Goal: Information Seeking & Learning: Find specific page/section

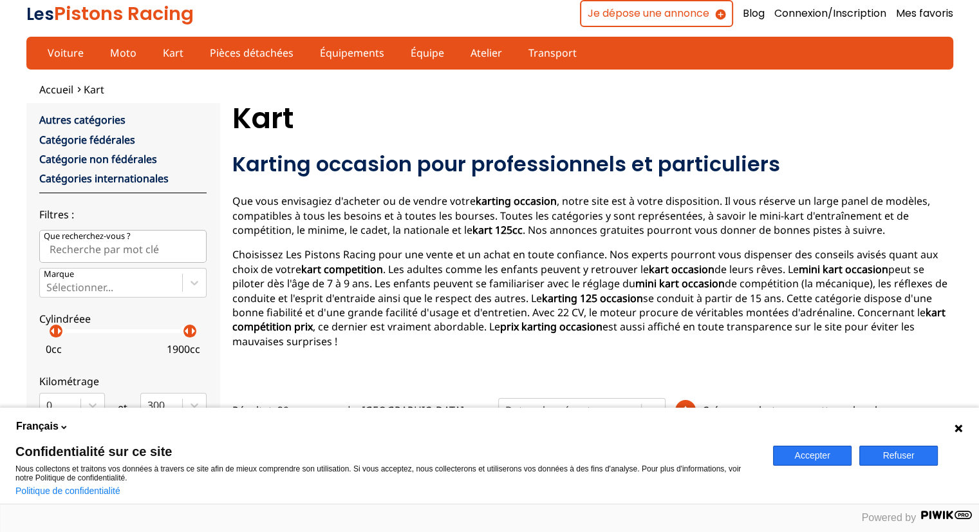
scroll to position [322, 0]
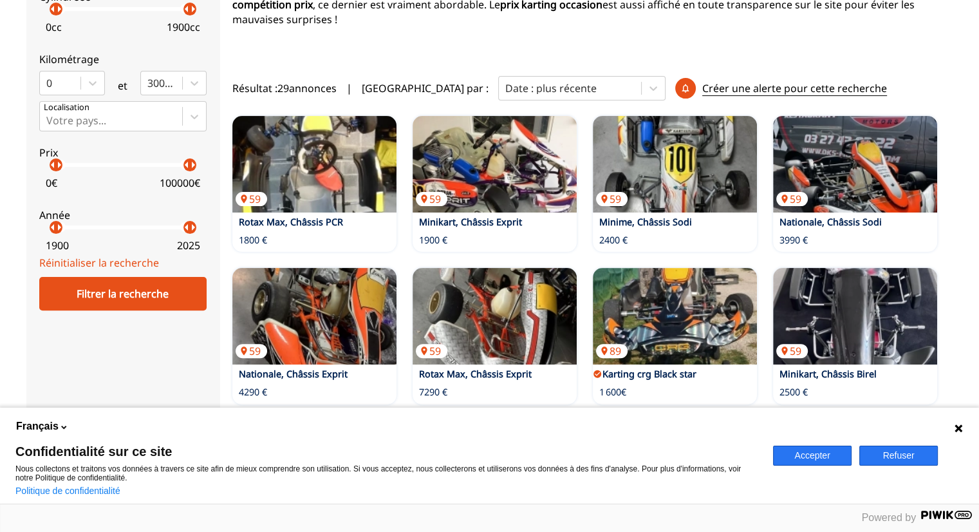
drag, startPoint x: 497, startPoint y: 147, endPoint x: 707, endPoint y: 42, distance: 235.0
click at [707, 42] on div "Kart Karting occasion pour professionnels et particuliers Que vous envisagiez d…" at bounding box center [592, 291] width 721 height 1021
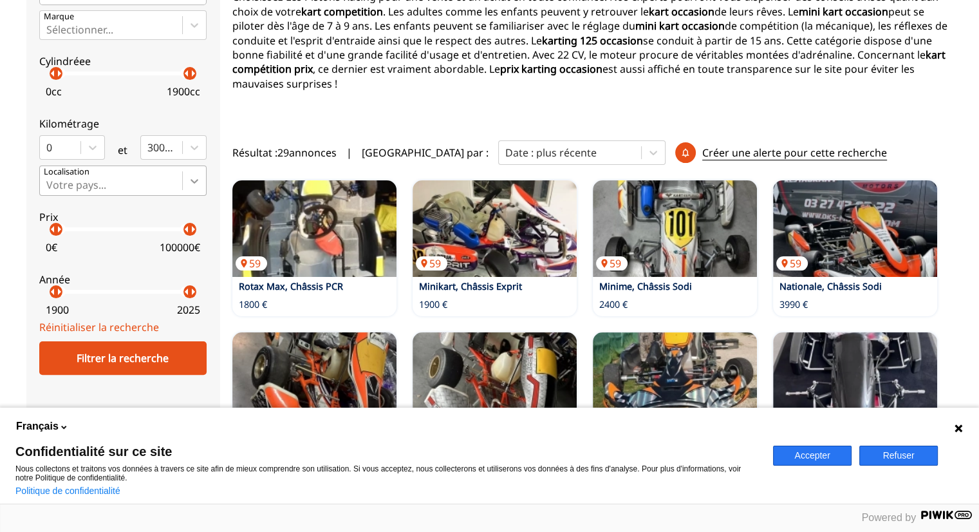
click at [191, 180] on icon at bounding box center [194, 180] width 13 height 13
click at [49, 180] on input "Votre pays..." at bounding box center [47, 185] width 3 height 12
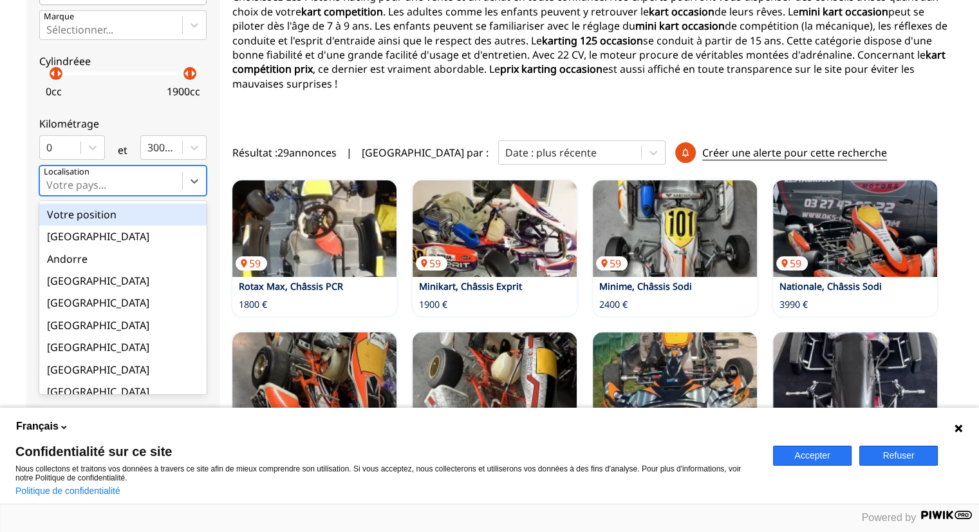
click at [144, 181] on div at bounding box center [110, 185] width 129 height 14
click at [49, 181] on input "option Votre position focused, 1 of 18. 18 results available. Use Up and Down t…" at bounding box center [47, 185] width 3 height 12
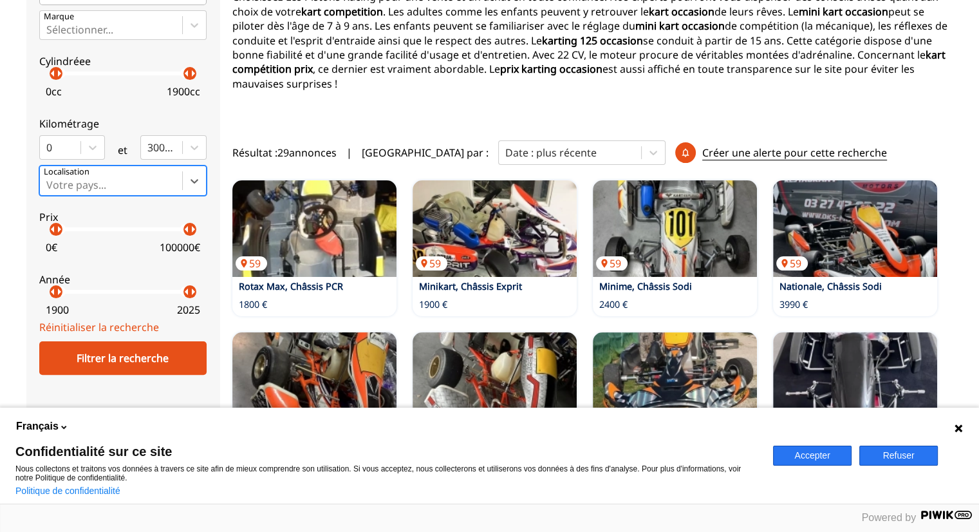
type input "F"
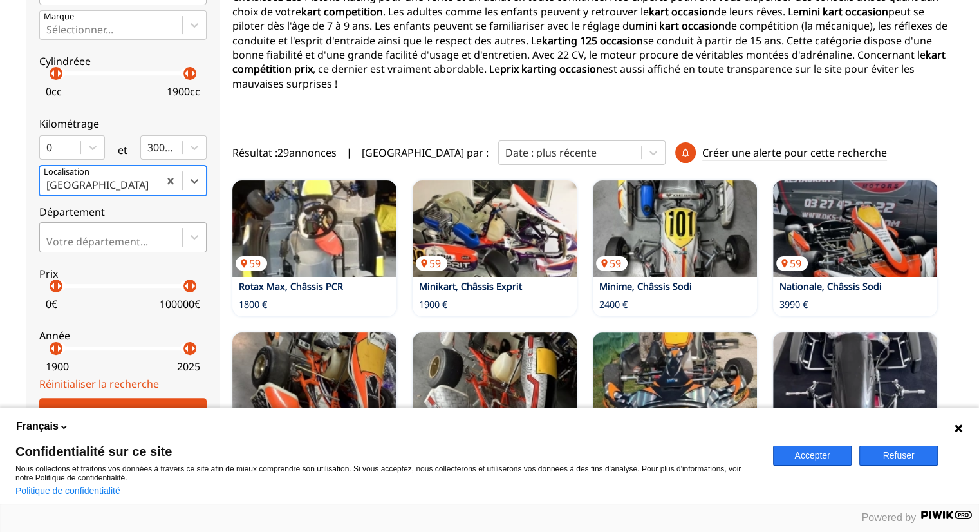
click at [170, 243] on div at bounding box center [110, 241] width 129 height 14
click at [49, 243] on input "Votre département..." at bounding box center [47, 242] width 3 height 12
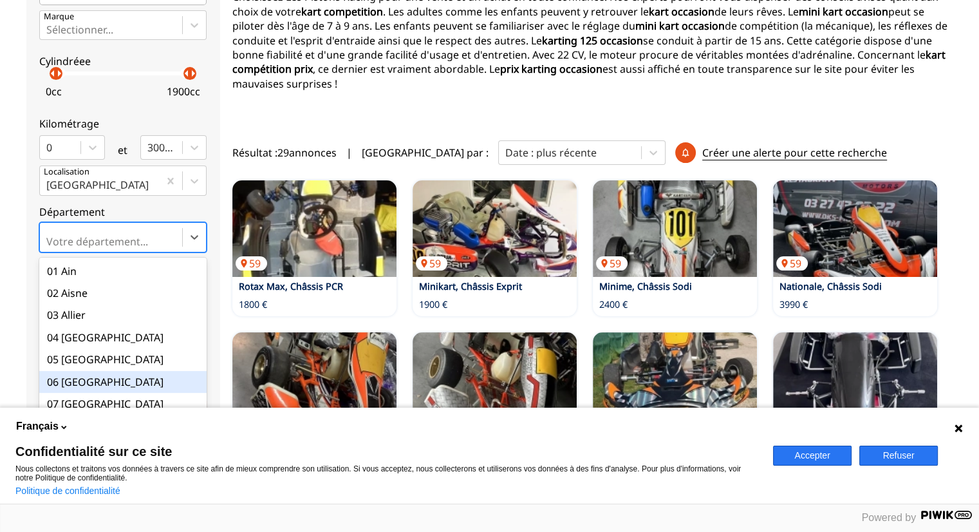
click at [81, 379] on div "06 [GEOGRAPHIC_DATA]" at bounding box center [122, 382] width 167 height 22
click at [49, 247] on input "option 06 Alpes-Maritimes focused, 6 of 101. 101 results available. Use Up and …" at bounding box center [47, 242] width 3 height 12
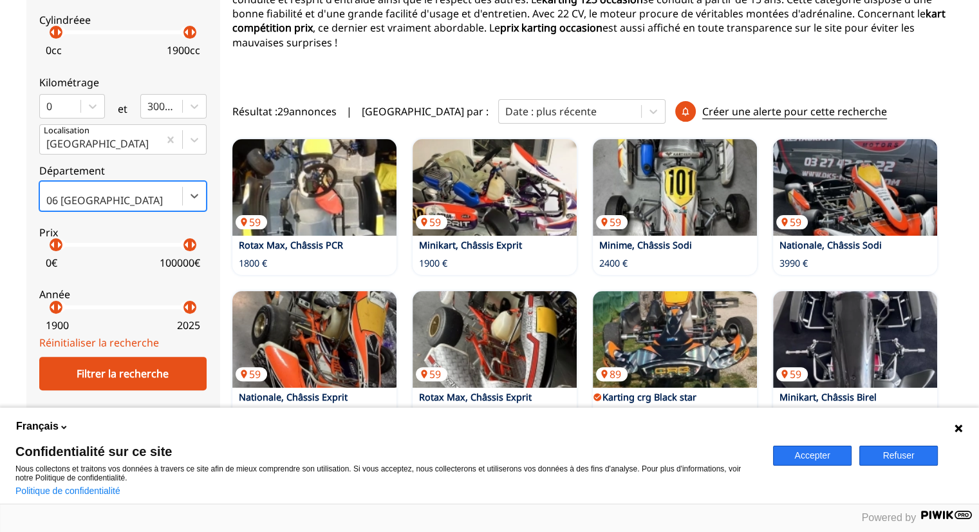
scroll to position [322, 0]
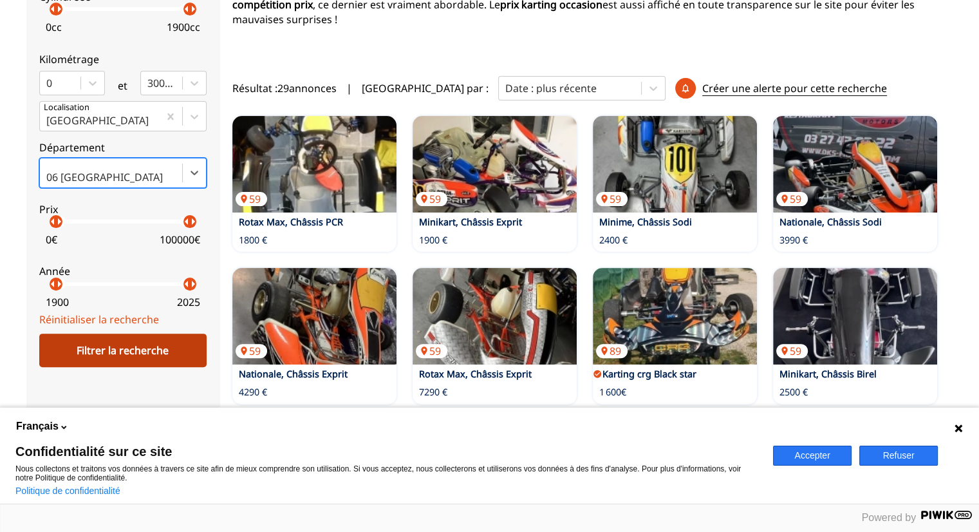
click at [168, 348] on div "Filtrer la recherche" at bounding box center [122, 350] width 167 height 33
